Goal: Transaction & Acquisition: Download file/media

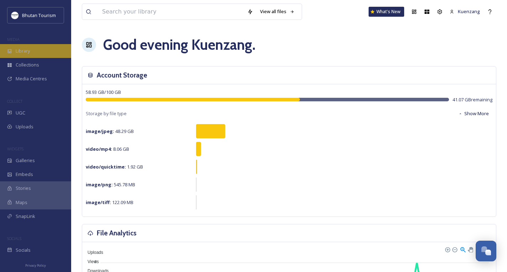
click at [36, 53] on div "Library" at bounding box center [35, 51] width 71 height 14
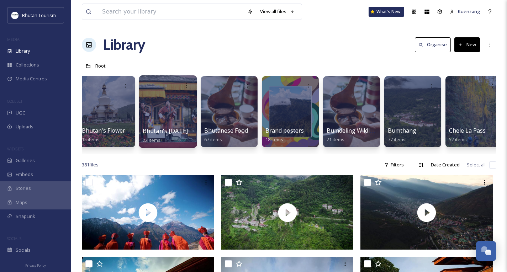
scroll to position [0, 193]
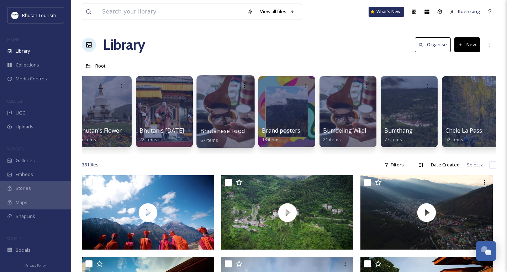
click at [220, 116] on div at bounding box center [225, 111] width 58 height 73
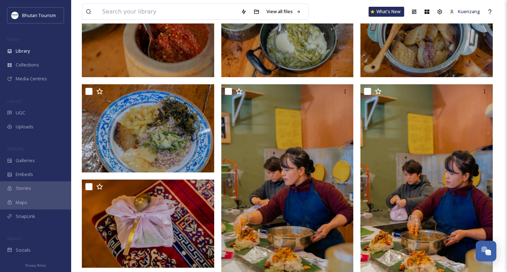
scroll to position [108, 0]
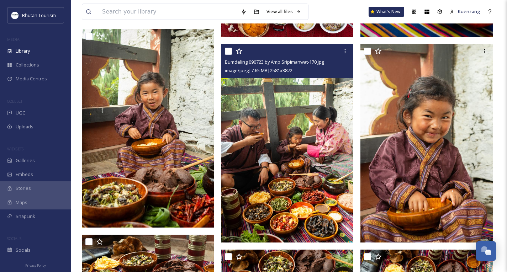
scroll to position [1541, 0]
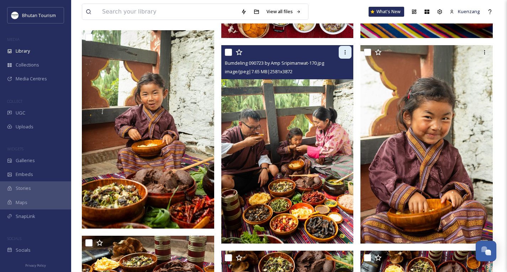
click at [344, 50] on icon at bounding box center [345, 52] width 6 height 6
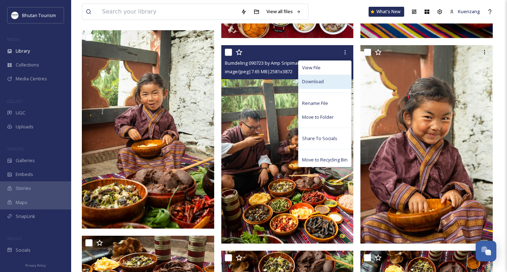
click at [318, 81] on span "Download" at bounding box center [313, 81] width 22 height 7
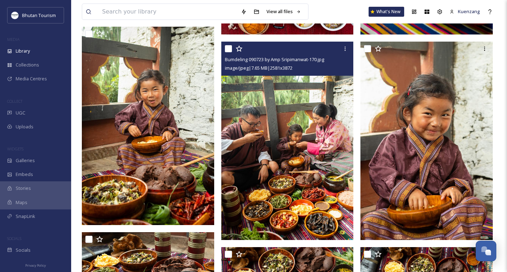
scroll to position [1545, 0]
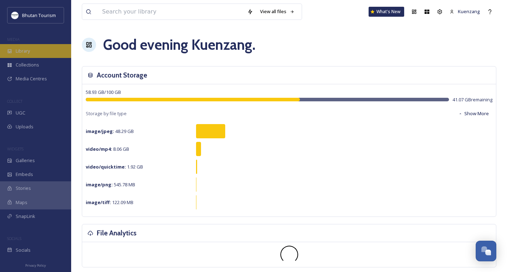
click at [41, 55] on div "Library" at bounding box center [35, 51] width 71 height 14
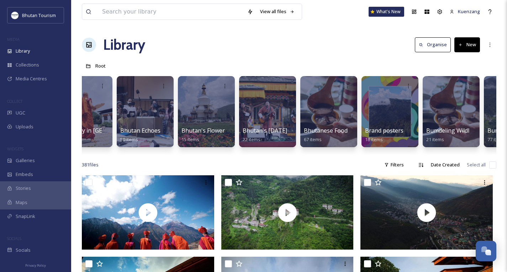
scroll to position [0, 90]
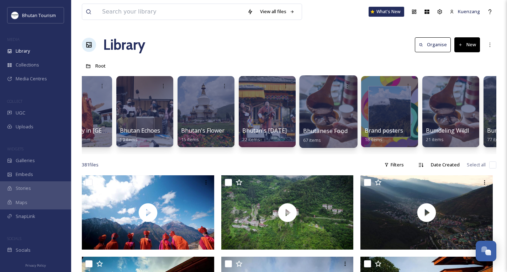
click at [325, 119] on div at bounding box center [328, 111] width 58 height 73
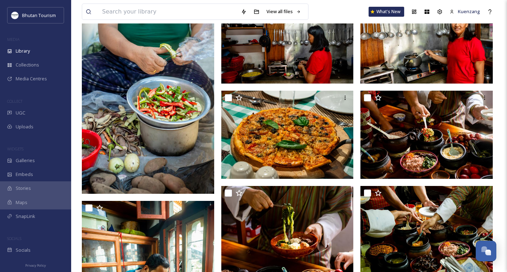
scroll to position [2187, 0]
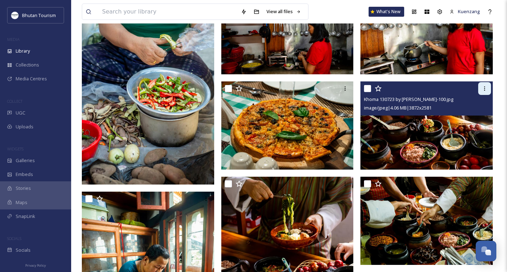
click at [484, 88] on icon at bounding box center [484, 89] width 6 height 6
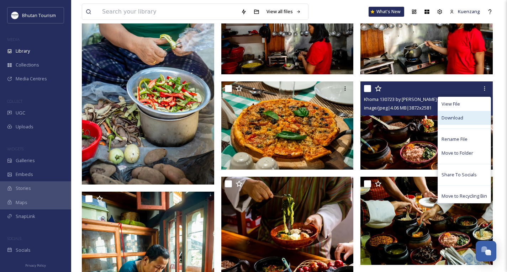
click at [455, 121] on span "Download" at bounding box center [452, 117] width 22 height 7
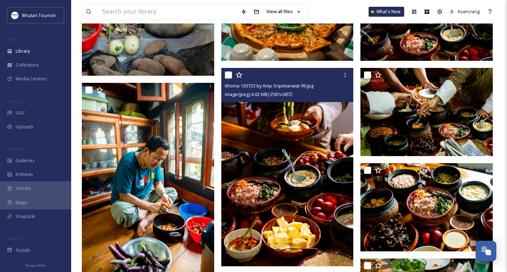
scroll to position [2294, 0]
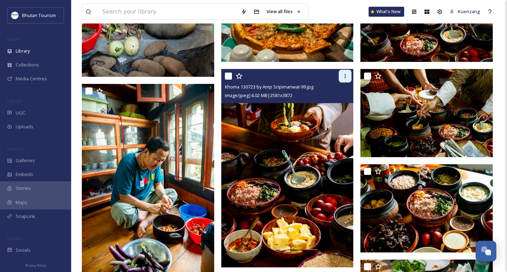
click at [346, 79] on div at bounding box center [344, 76] width 13 height 13
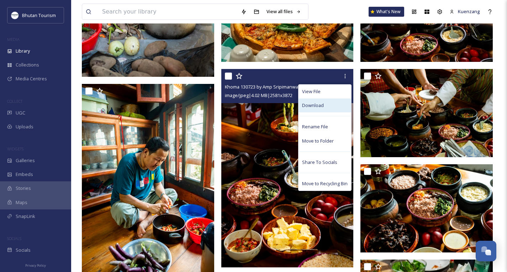
click at [304, 105] on span "Download" at bounding box center [313, 105] width 22 height 7
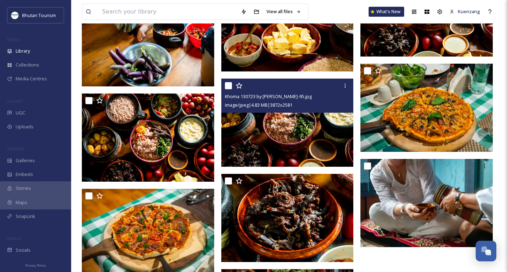
scroll to position [2464, 0]
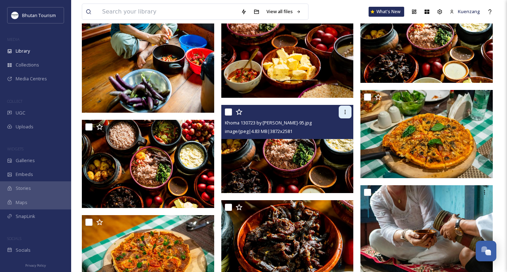
click at [343, 111] on icon at bounding box center [345, 112] width 6 height 6
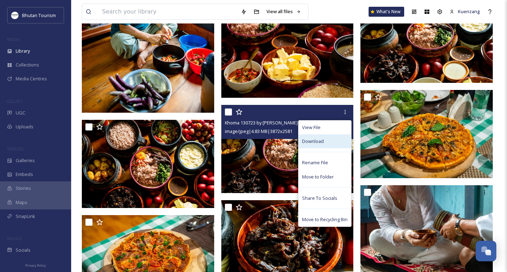
click at [318, 140] on span "Download" at bounding box center [313, 141] width 22 height 7
